Goal: Task Accomplishment & Management: Manage account settings

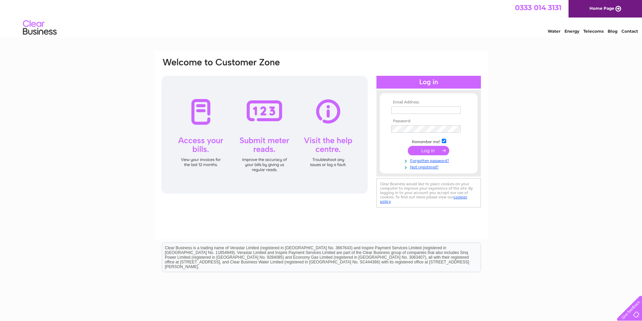
click at [412, 108] on input "text" at bounding box center [425, 110] width 69 height 7
type input "tanya@plentydeli.com"
click at [423, 160] on link "Forgotten password?" at bounding box center [429, 160] width 77 height 6
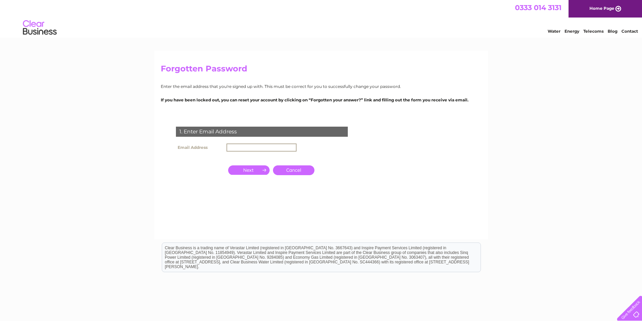
click at [236, 146] on input "text" at bounding box center [262, 148] width 70 height 8
type input "tanya@plentydeli.com"
click at [257, 169] on input "button" at bounding box center [248, 170] width 41 height 9
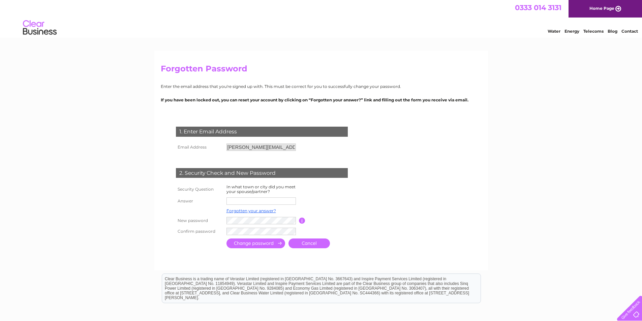
click at [245, 200] on input "text" at bounding box center [261, 201] width 69 height 7
type input "london"
click at [260, 246] on input "submit" at bounding box center [256, 244] width 59 height 10
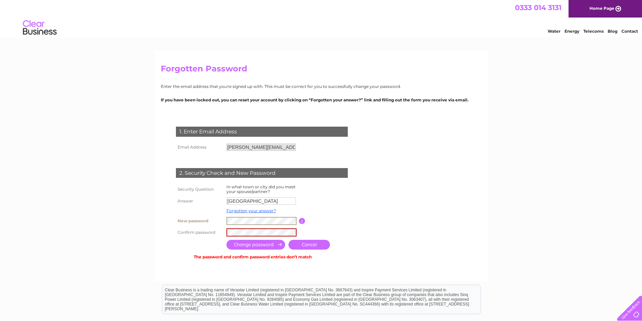
click at [214, 216] on tr "New password Password must be at least 6 characters long" at bounding box center [269, 220] width 191 height 11
click at [211, 214] on tbody "Security Question In what town or city did you meet your spouse/partner? Answer…" at bounding box center [269, 210] width 191 height 55
click at [265, 243] on input "submit" at bounding box center [256, 245] width 59 height 10
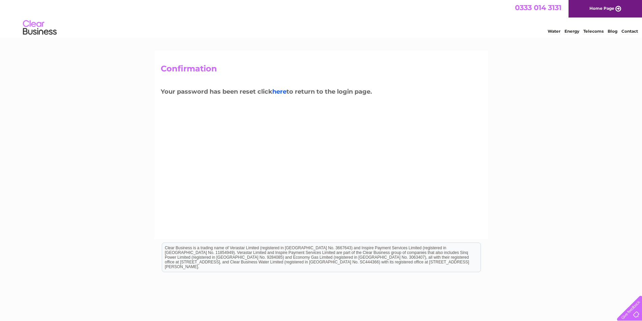
click at [584, 34] on link "here" at bounding box center [594, 30] width 20 height 7
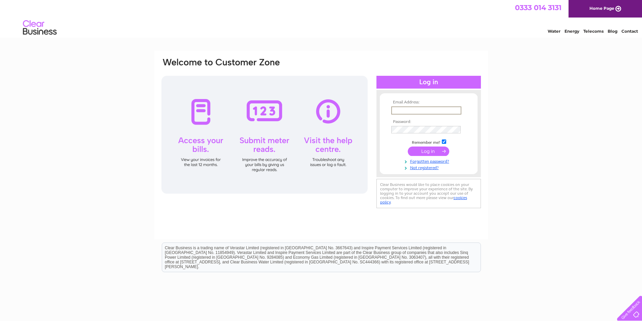
click at [400, 110] on input "text" at bounding box center [426, 111] width 70 height 8
type input "[PERSON_NAME][EMAIL_ADDRESS][DOMAIN_NAME]"
click at [433, 154] on input "submit" at bounding box center [428, 150] width 41 height 9
click at [433, 151] on input "submit" at bounding box center [428, 150] width 41 height 9
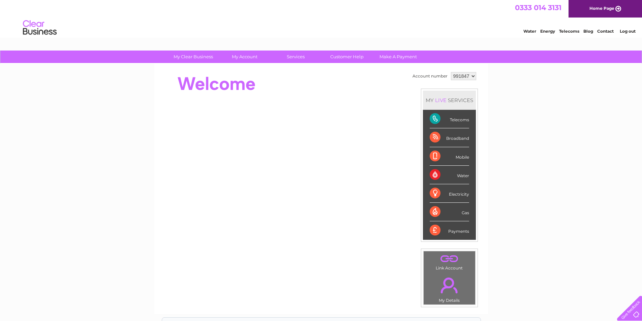
click at [472, 76] on select "991847" at bounding box center [463, 76] width 25 height 8
click at [457, 178] on div "Water" at bounding box center [449, 175] width 39 height 19
click at [434, 174] on div "Water" at bounding box center [449, 175] width 39 height 19
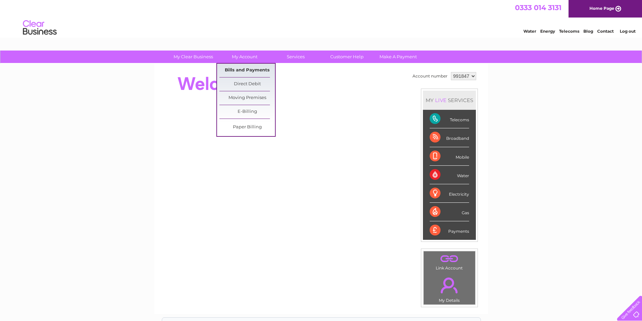
click at [244, 72] on link "Bills and Payments" at bounding box center [247, 70] width 56 height 13
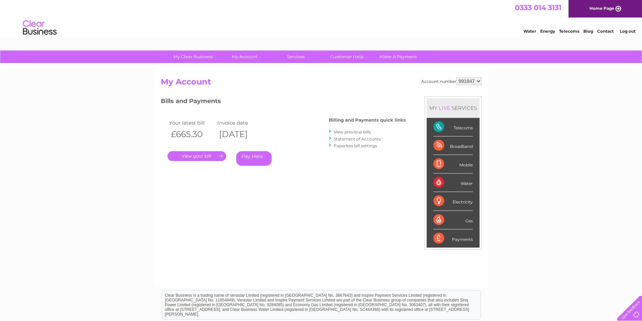
click at [197, 157] on link "." at bounding box center [197, 156] width 59 height 10
click at [473, 81] on select "991847" at bounding box center [468, 81] width 25 height 8
click at [475, 81] on select "991847" at bounding box center [468, 81] width 25 height 8
drag, startPoint x: 475, startPoint y: 77, endPoint x: 449, endPoint y: 80, distance: 26.2
click at [449, 80] on div "Account number 991847 My Account MY LIVE SERVICES Telecoms Broadband Mobile Wat…" at bounding box center [321, 175] width 334 height 223
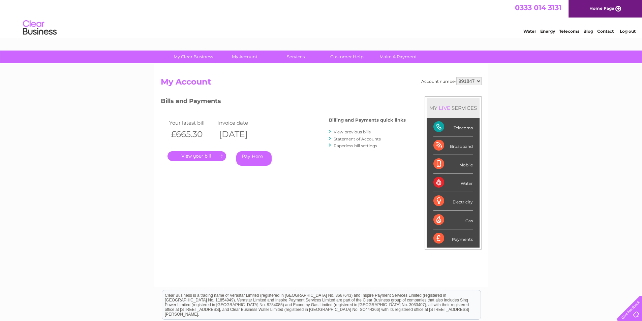
click at [475, 80] on select "991847" at bounding box center [468, 81] width 25 height 8
click at [468, 81] on select "991847" at bounding box center [468, 81] width 25 height 8
